Goal: Communication & Community: Answer question/provide support

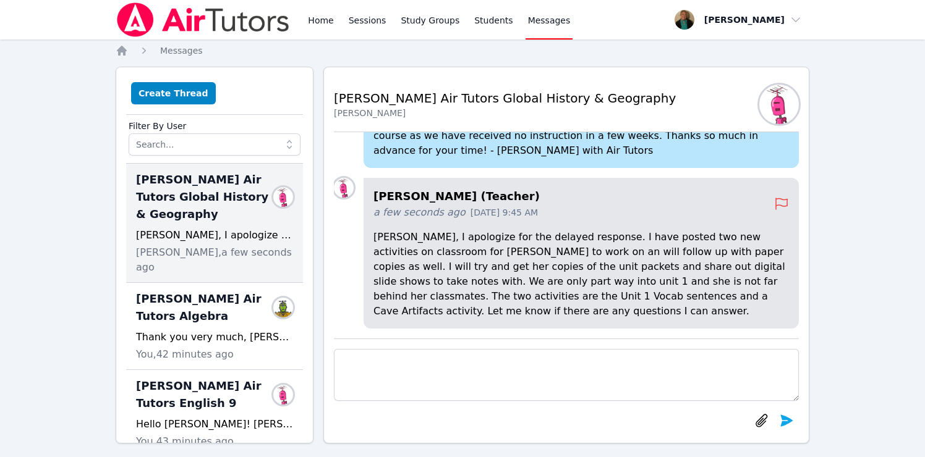
scroll to position [14, 0]
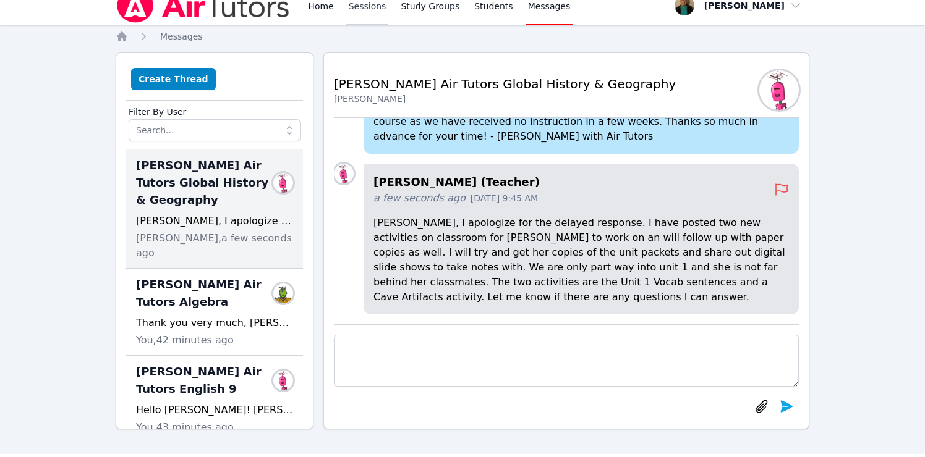
click at [363, 9] on link "Sessions" at bounding box center [367, 6] width 43 height 40
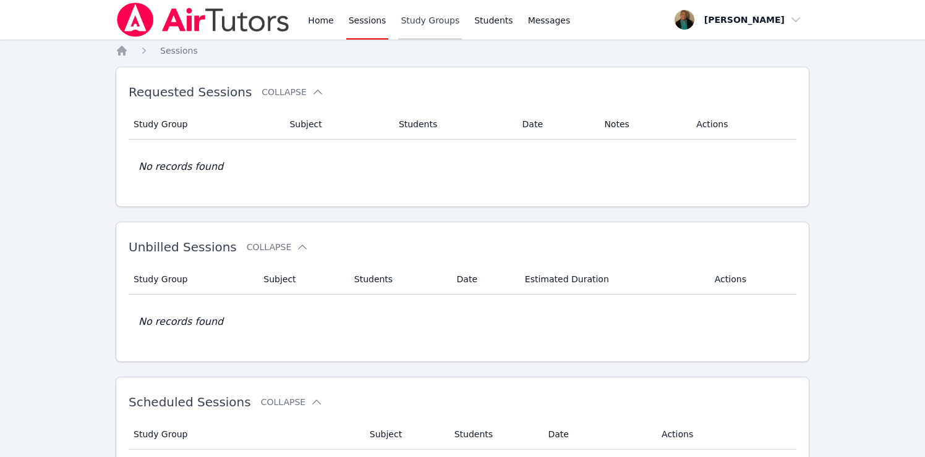
click at [421, 17] on link "Study Groups" at bounding box center [430, 20] width 64 height 40
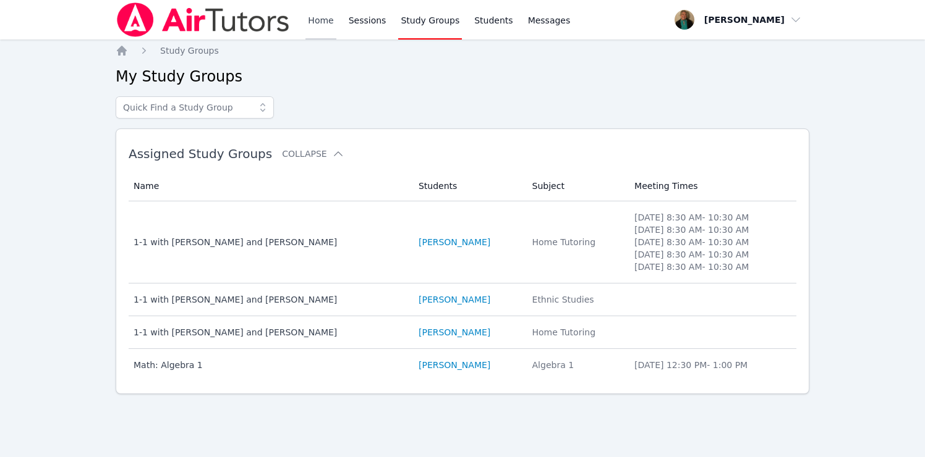
click at [321, 19] on link "Home" at bounding box center [320, 20] width 30 height 40
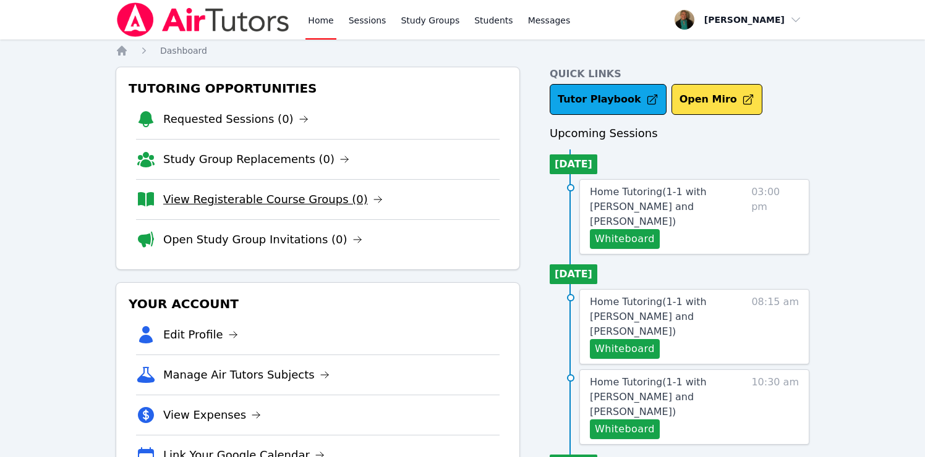
click at [239, 201] on link "View Registerable Course Groups (0)" at bounding box center [272, 199] width 219 height 17
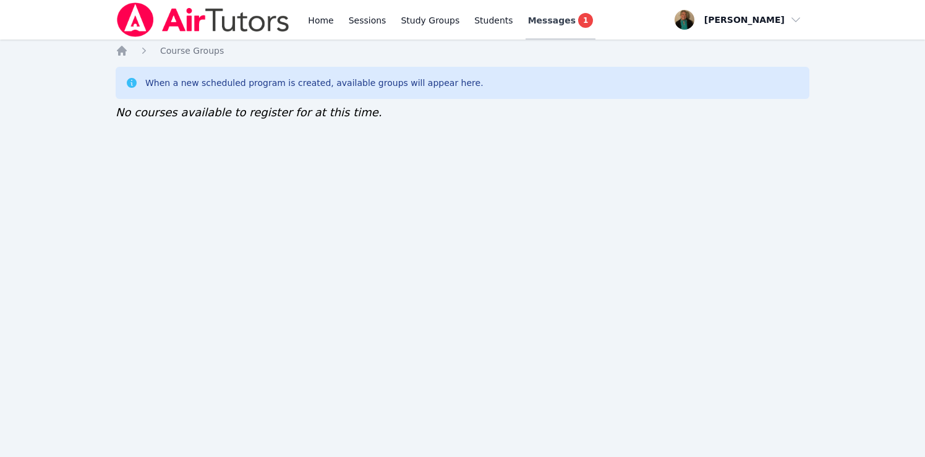
click at [551, 19] on span "Messages" at bounding box center [552, 20] width 48 height 12
click at [535, 15] on span "Messages" at bounding box center [552, 20] width 48 height 12
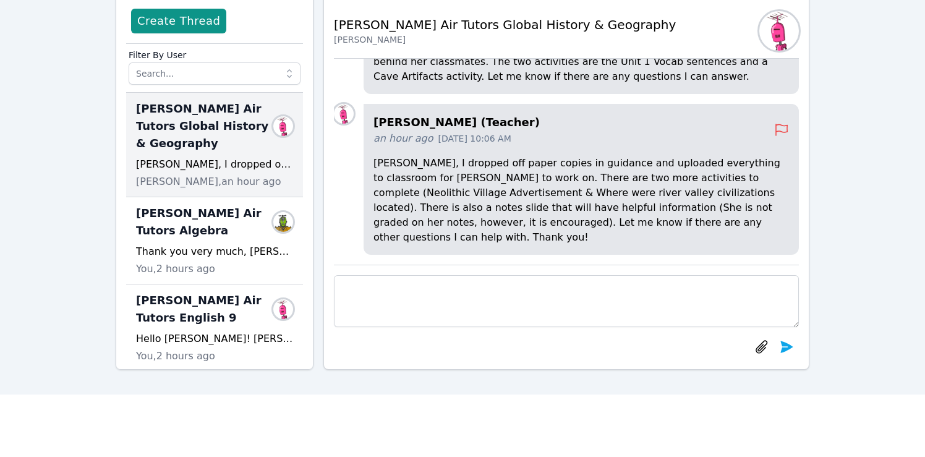
scroll to position [73, 0]
click at [226, 144] on span "[PERSON_NAME] Air Tutors Global History & Geography" at bounding box center [207, 127] width 142 height 52
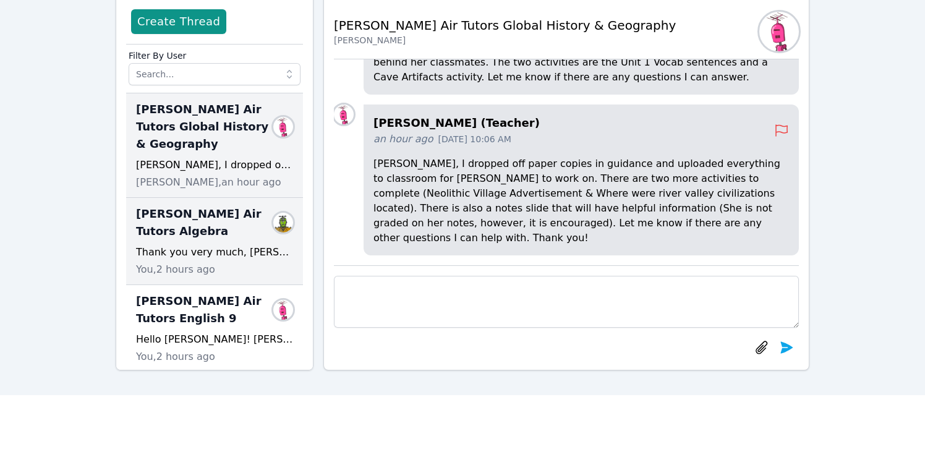
click at [226, 240] on div "Lacey Brunelle Air Tutors Algebra Members Thank you very much, Jessica!! Have a…" at bounding box center [214, 241] width 177 height 87
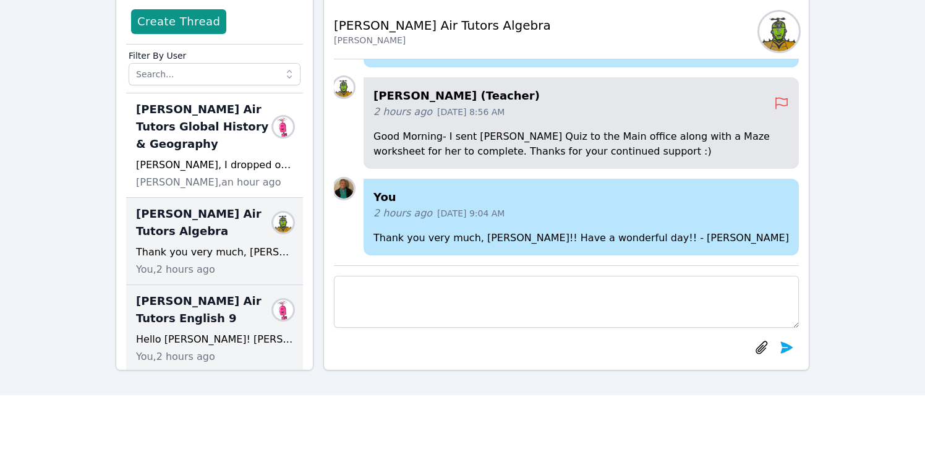
click at [209, 326] on span "Lacey Brunelle Air Tutors English 9" at bounding box center [207, 309] width 142 height 35
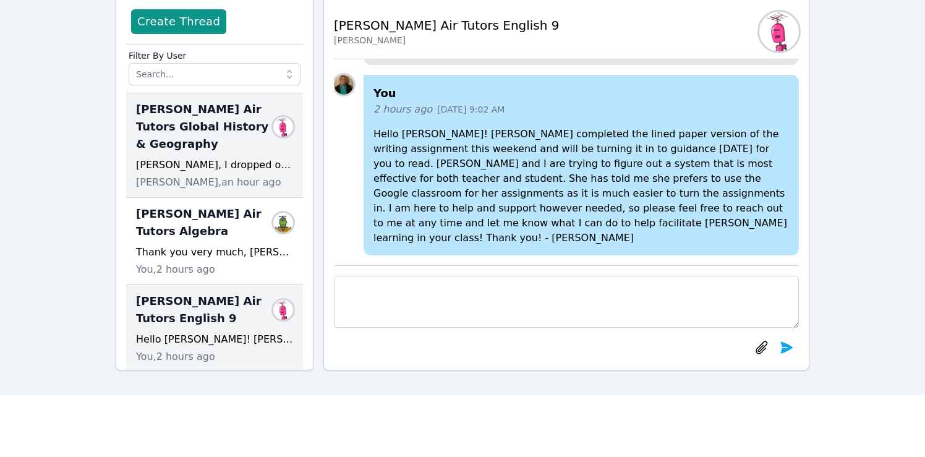
click at [194, 167] on div "Amy, I dropped off paper copies in guidance and uploaded everything to classroo…" at bounding box center [214, 165] width 157 height 15
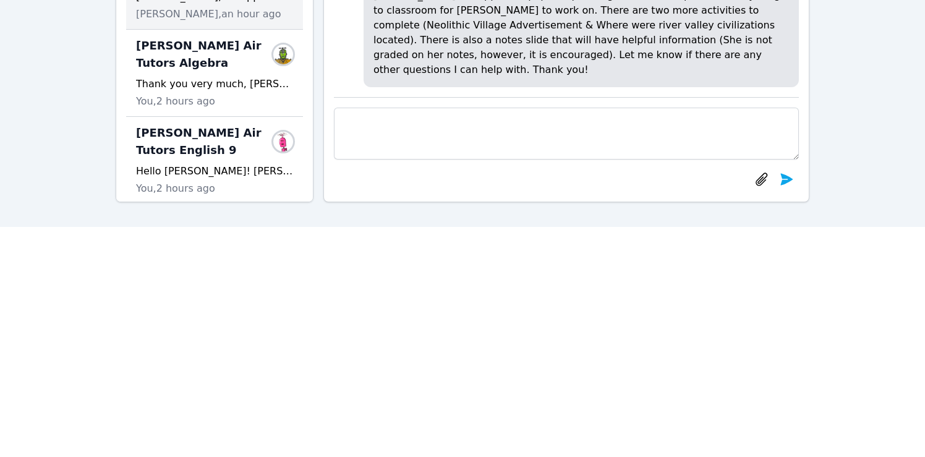
scroll to position [244, 0]
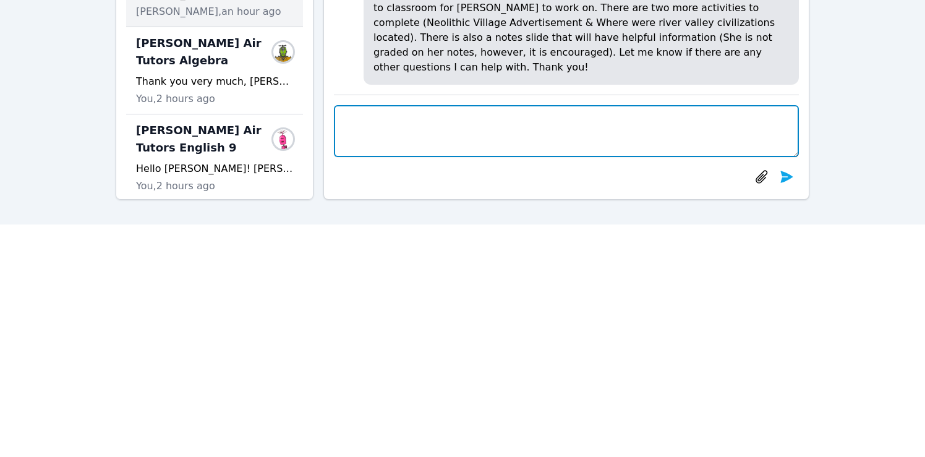
click at [479, 139] on textarea at bounding box center [566, 131] width 465 height 52
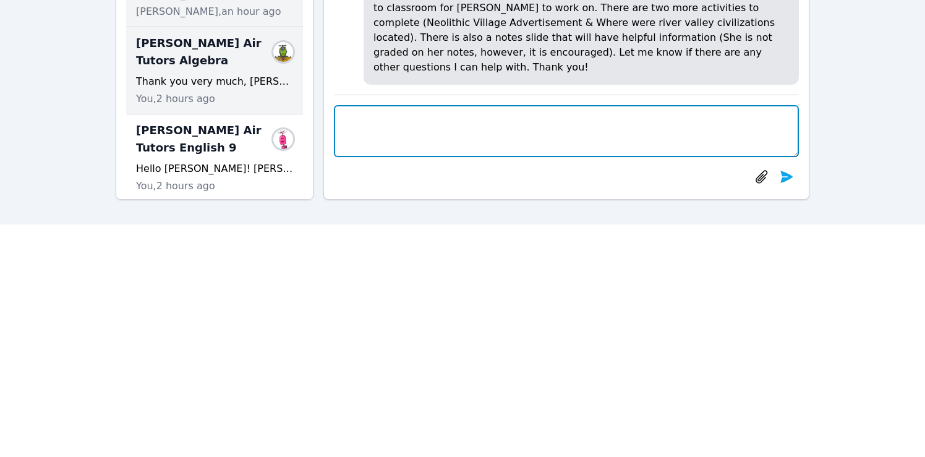
scroll to position [0, 0]
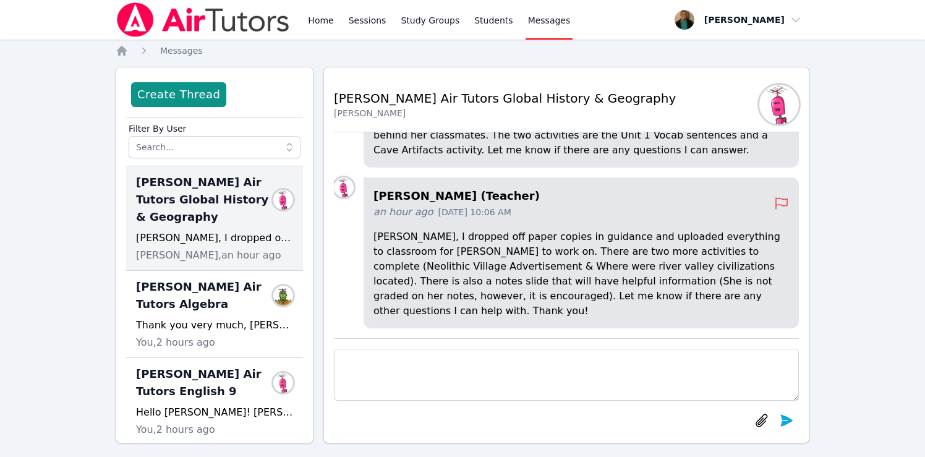
click at [545, 25] on span "Messages" at bounding box center [549, 20] width 43 height 12
click at [543, 22] on span "Messages" at bounding box center [549, 20] width 43 height 12
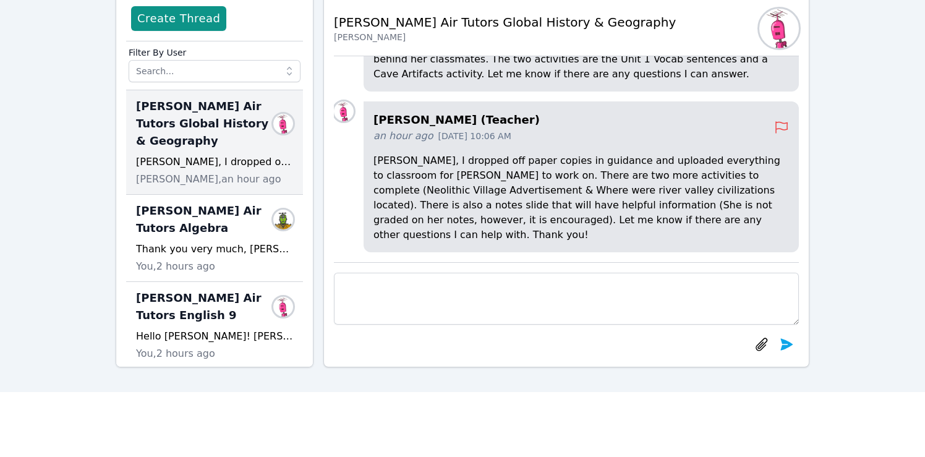
scroll to position [83, 0]
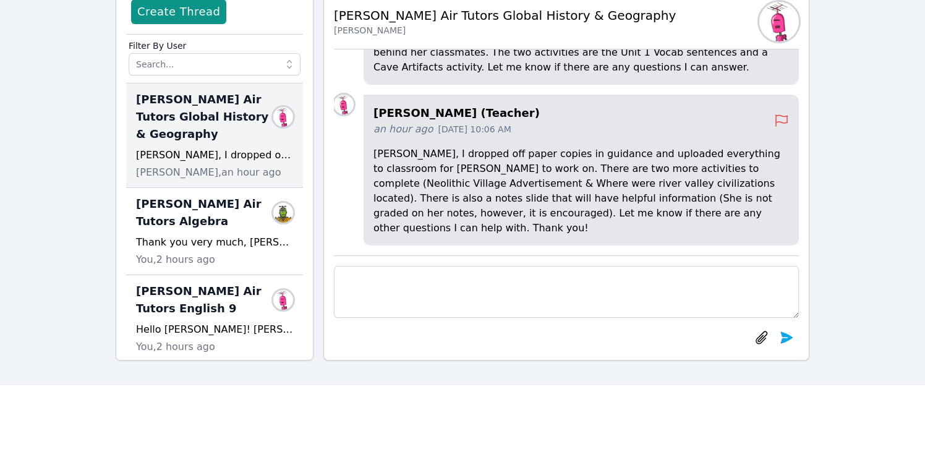
click at [612, 290] on textarea at bounding box center [566, 292] width 465 height 52
type textarea "Thank you [PERSON_NAME]! I will let [PERSON_NAME] know! - [PERSON_NAME]"
click at [787, 341] on icon "submit" at bounding box center [786, 337] width 15 height 15
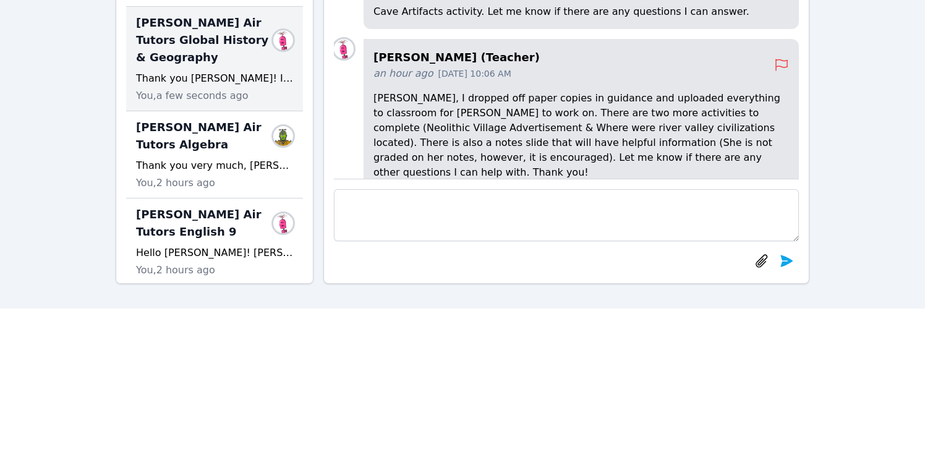
scroll to position [0, 0]
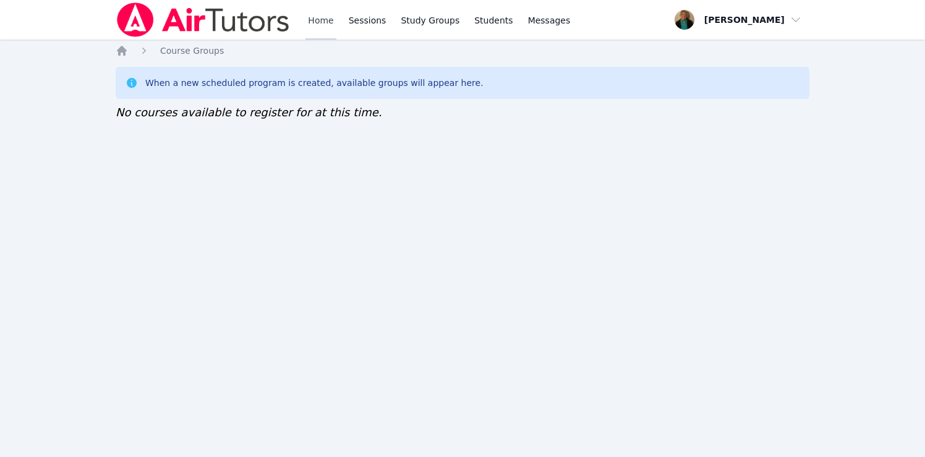
click at [319, 17] on link "Home" at bounding box center [320, 20] width 30 height 40
